Goal: Find specific page/section: Find specific page/section

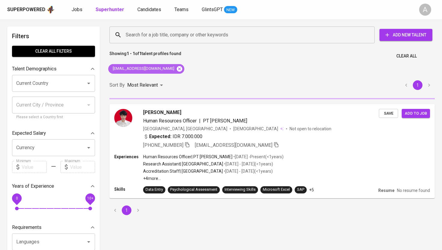
click at [177, 69] on icon at bounding box center [179, 68] width 5 height 5
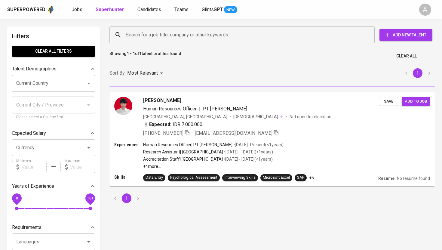
click at [173, 33] on input "Search for a job title, company or other keywords" at bounding box center [243, 34] width 239 height 11
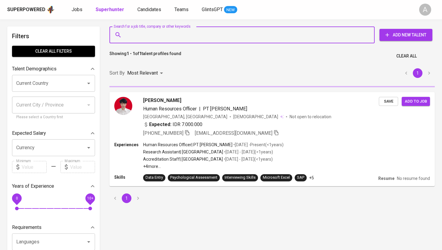
paste input "[EMAIL_ADDRESS][DOMAIN_NAME]"
type input "[EMAIL_ADDRESS][DOMAIN_NAME]"
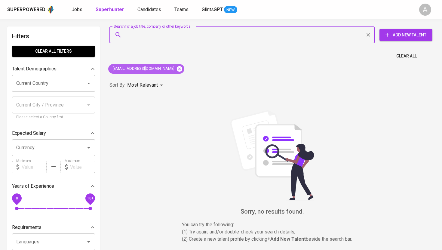
click at [176, 69] on icon at bounding box center [179, 69] width 7 height 7
